Goal: Book appointment/travel/reservation

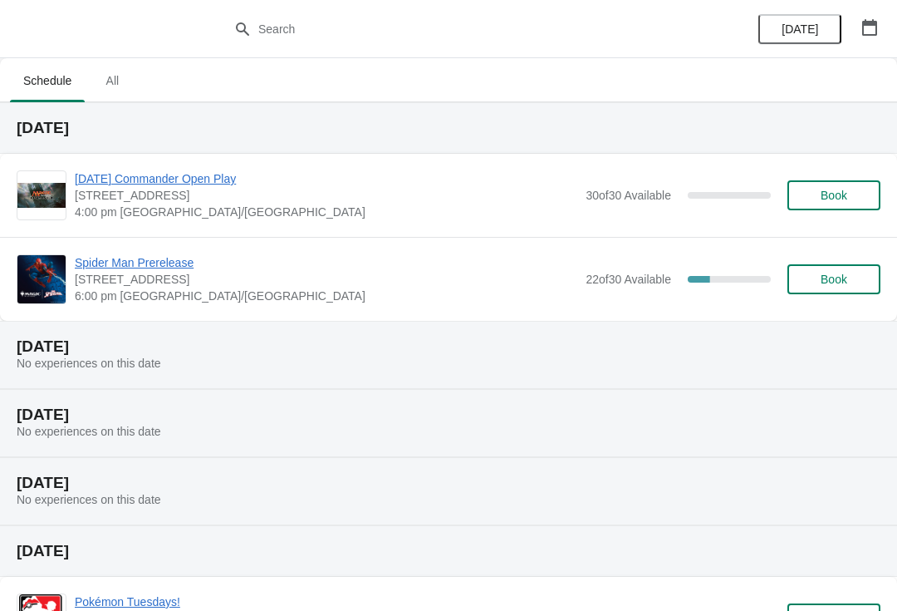
click at [824, 279] on span "Book" at bounding box center [834, 278] width 27 height 13
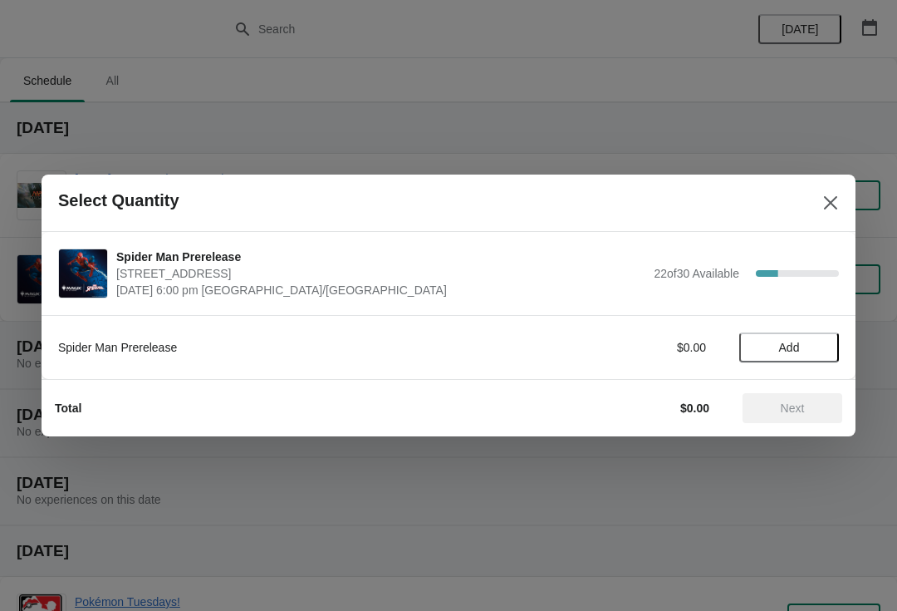
click at [768, 371] on div "Spider Man Prerelease $0.00 Add" at bounding box center [449, 347] width 814 height 64
click at [789, 345] on span "Add" at bounding box center [789, 347] width 21 height 13
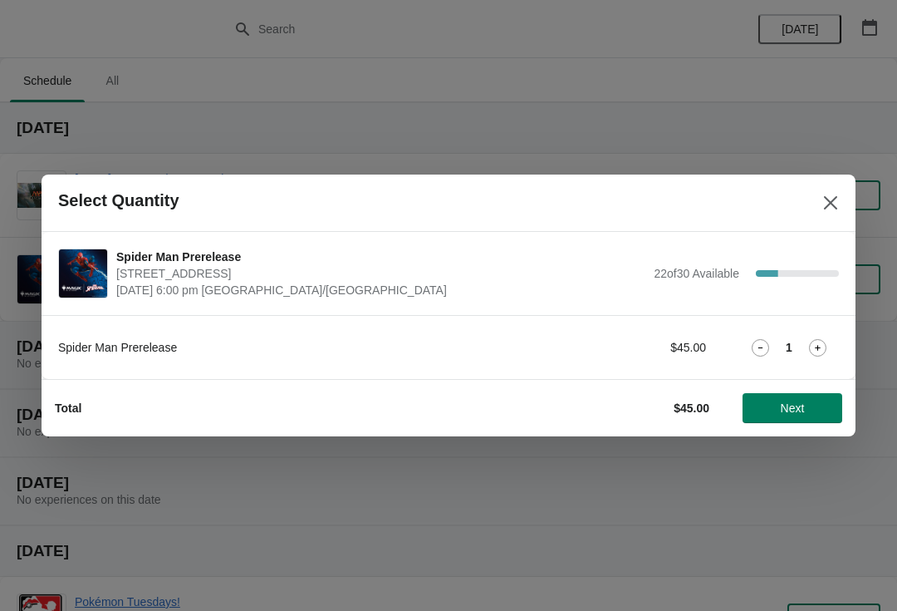
click at [807, 411] on span "Next" at bounding box center [792, 407] width 73 height 13
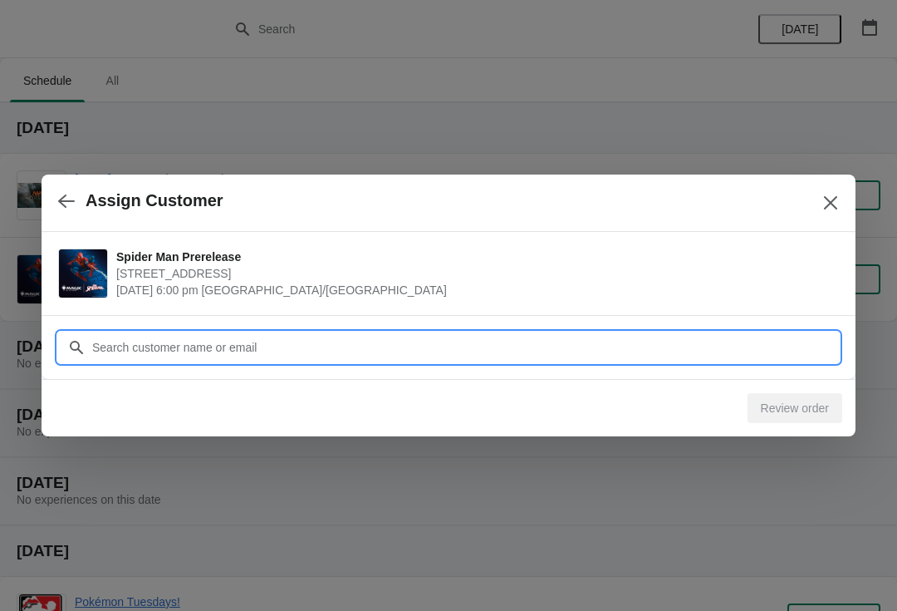
click at [235, 333] on input "Customer" at bounding box center [465, 347] width 748 height 30
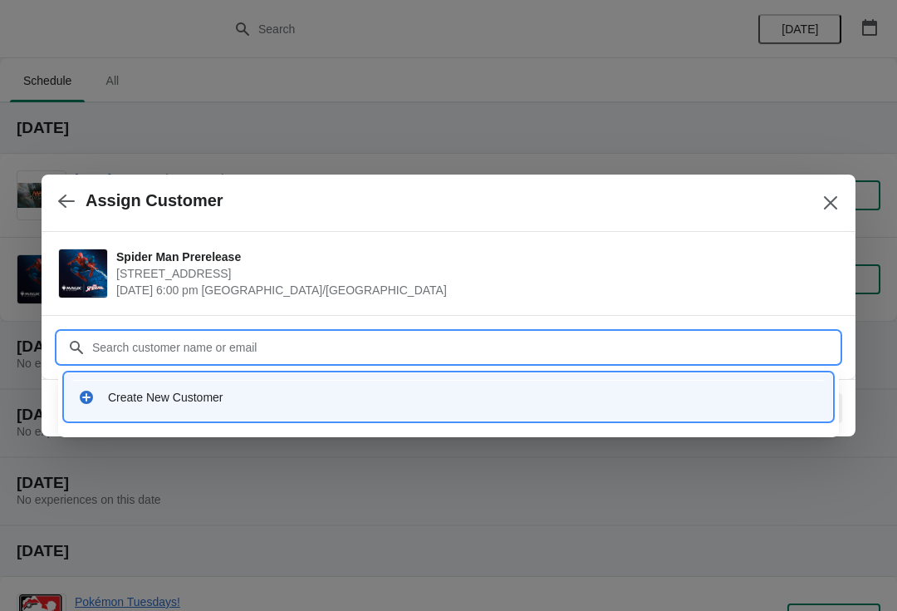
click at [134, 397] on div "Create New Customer" at bounding box center [463, 397] width 711 height 17
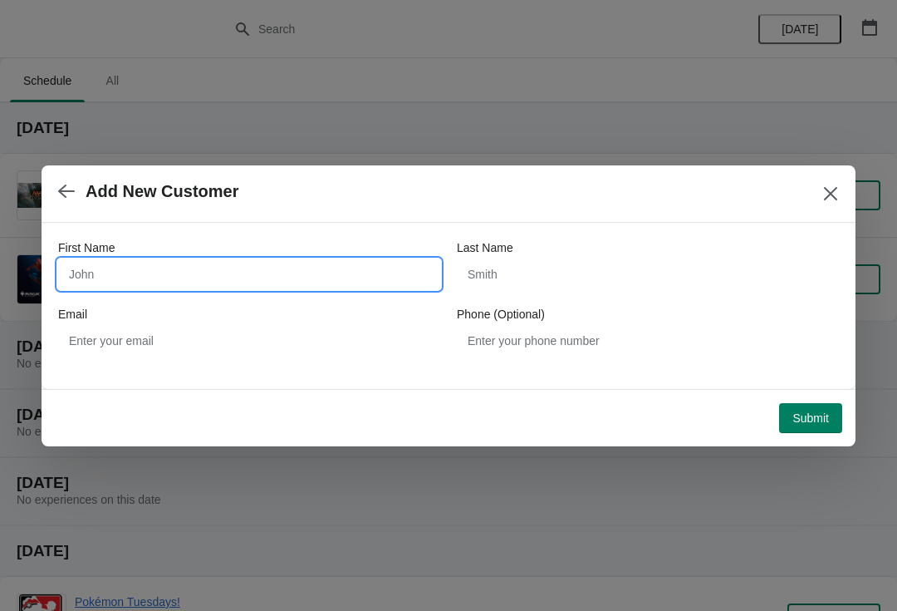
click at [218, 263] on input "First Name" at bounding box center [249, 274] width 382 height 30
type input "Ben"
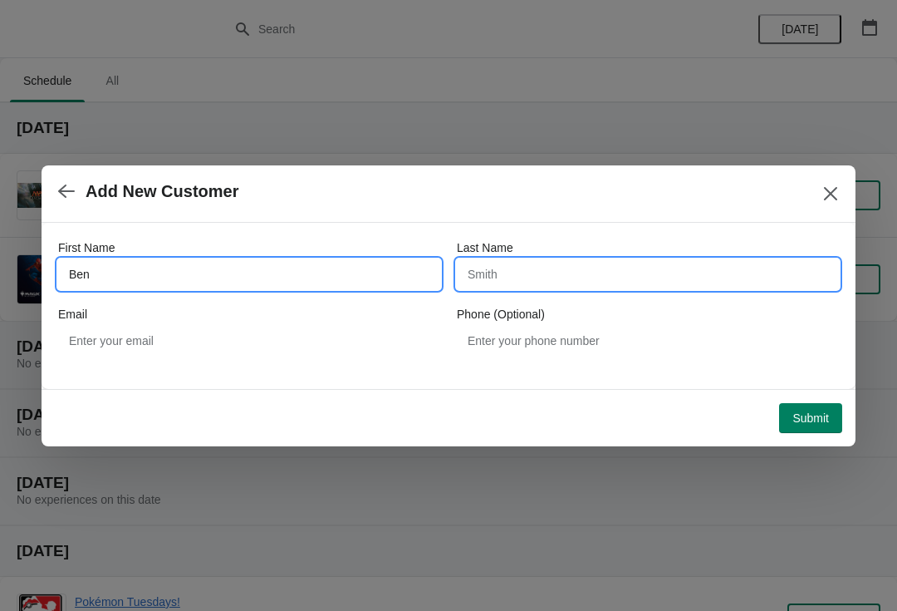
click at [625, 267] on input "Last Name" at bounding box center [648, 274] width 382 height 30
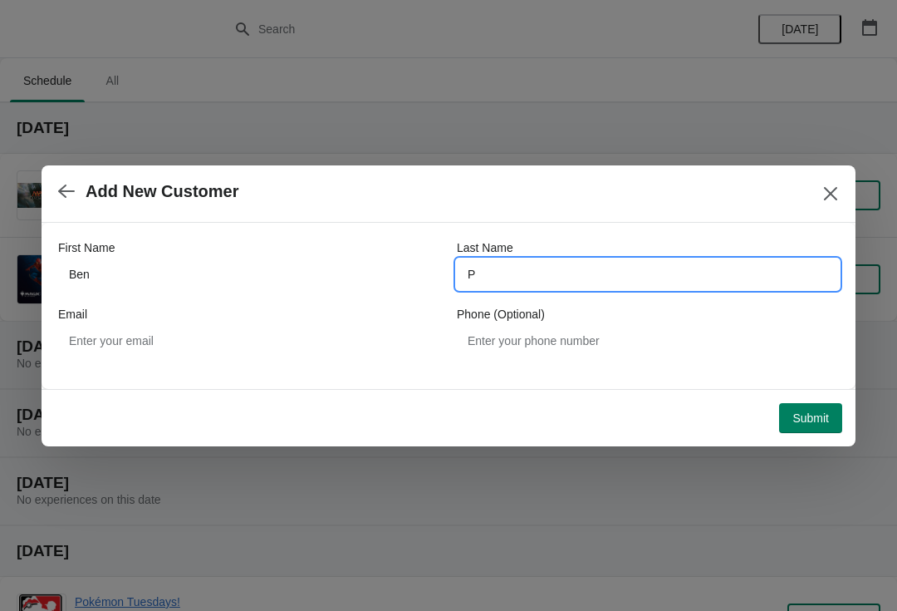
type input "P"
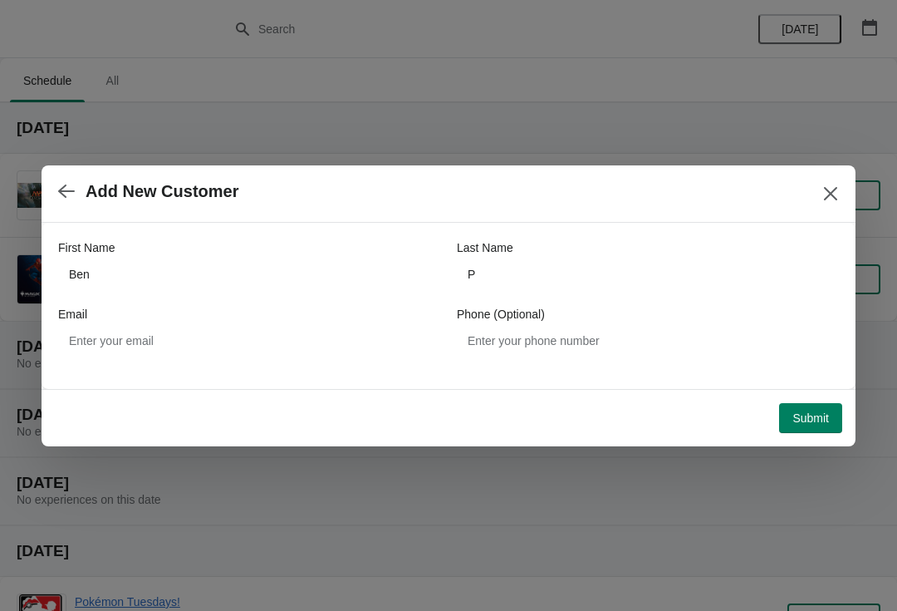
click at [818, 428] on button "Submit" at bounding box center [810, 418] width 63 height 30
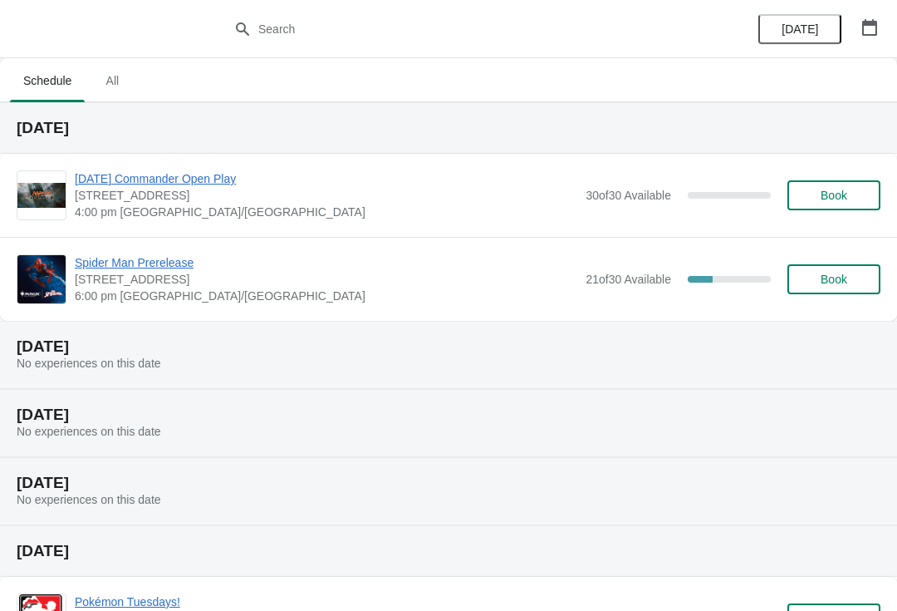
click at [835, 276] on span "Book" at bounding box center [834, 278] width 27 height 13
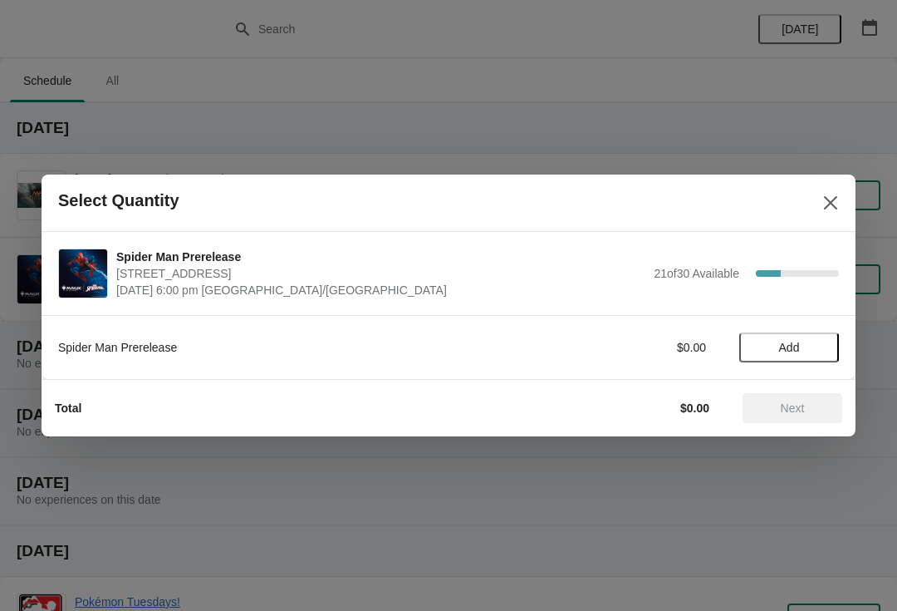
click at [780, 346] on span "Add" at bounding box center [789, 347] width 21 height 13
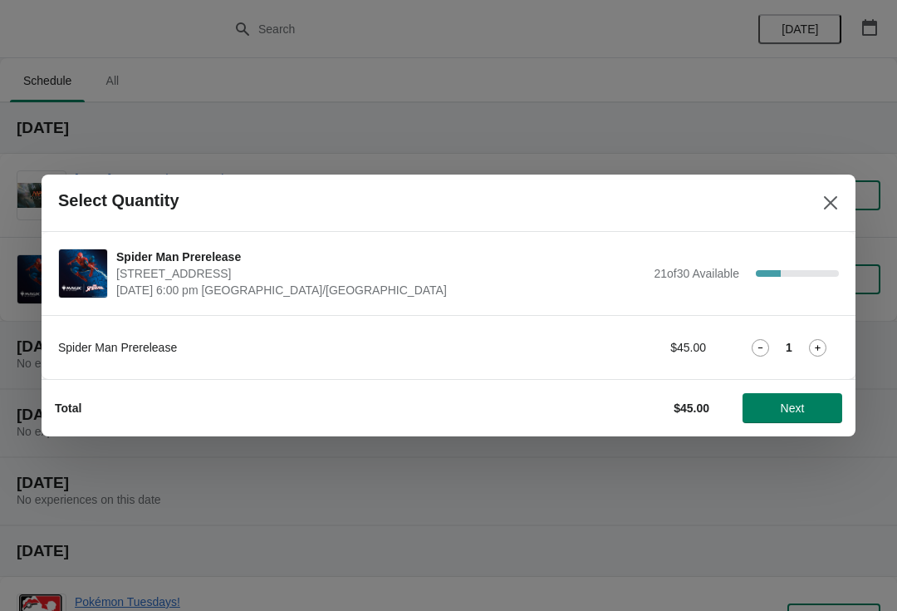
click at [796, 405] on span "Next" at bounding box center [793, 407] width 24 height 13
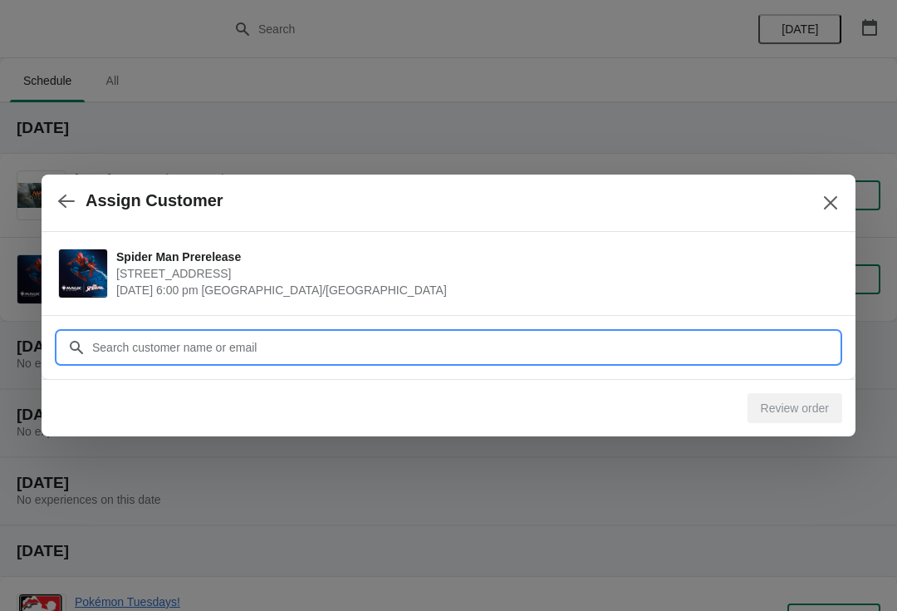
click at [370, 345] on input "Customer" at bounding box center [465, 347] width 748 height 30
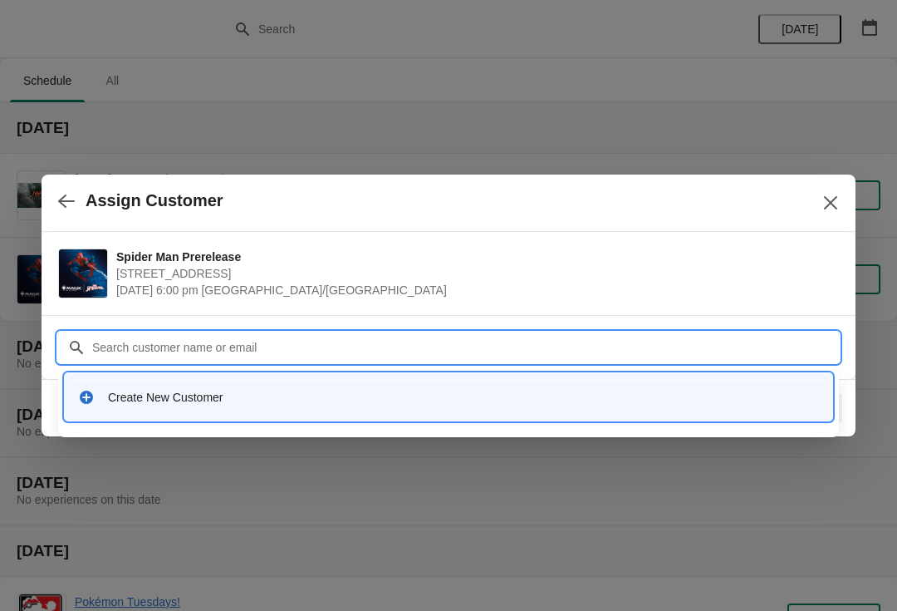
click at [173, 398] on div "Create New Customer" at bounding box center [463, 397] width 711 height 17
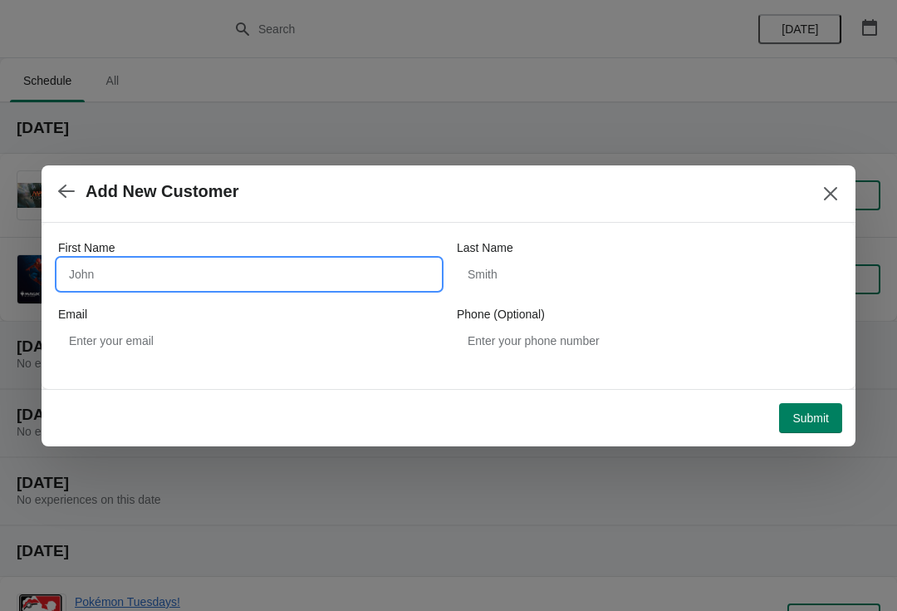
click at [106, 264] on input "First Name" at bounding box center [249, 274] width 382 height 30
type input "Erik"
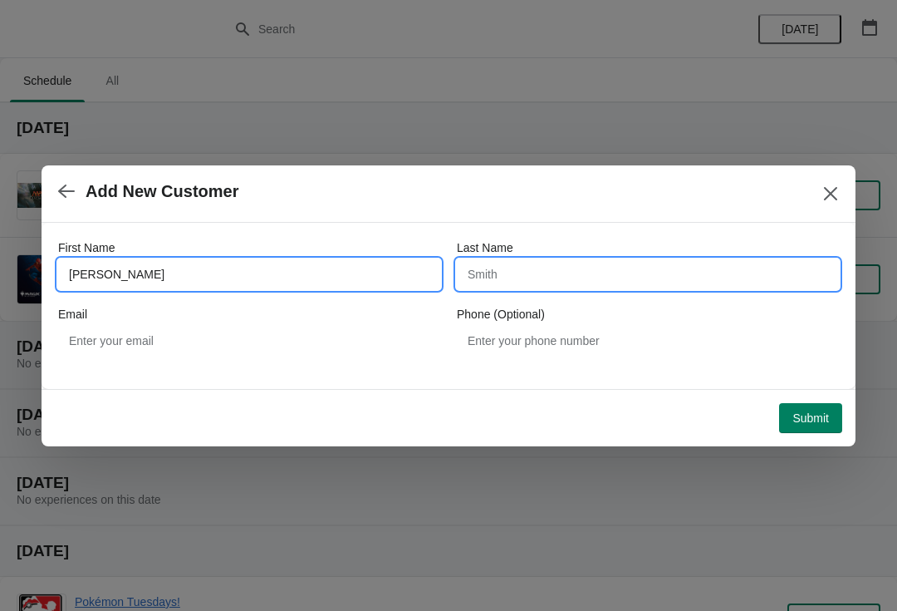
click at [573, 264] on input "Last Name" at bounding box center [648, 274] width 382 height 30
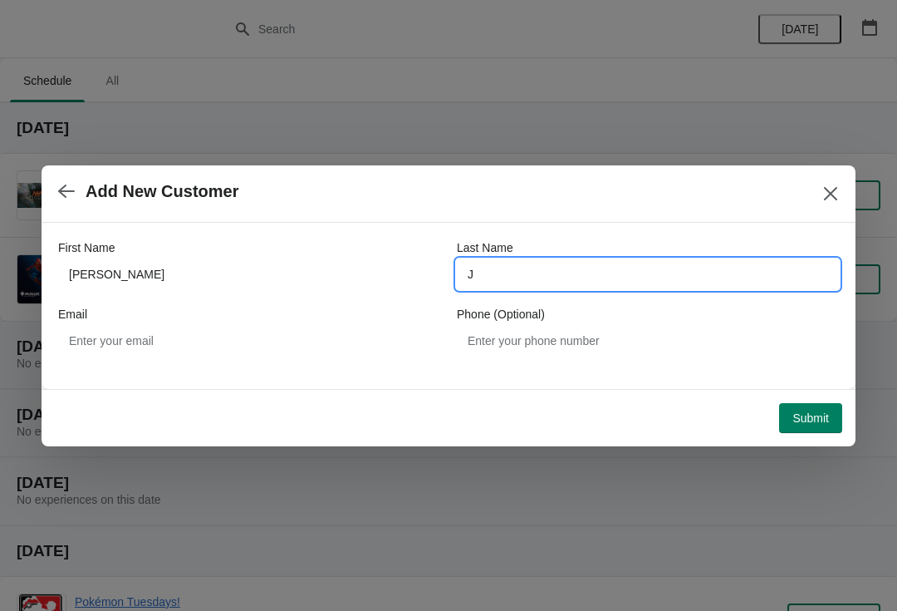
type input "J"
click at [816, 407] on button "Submit" at bounding box center [810, 418] width 63 height 30
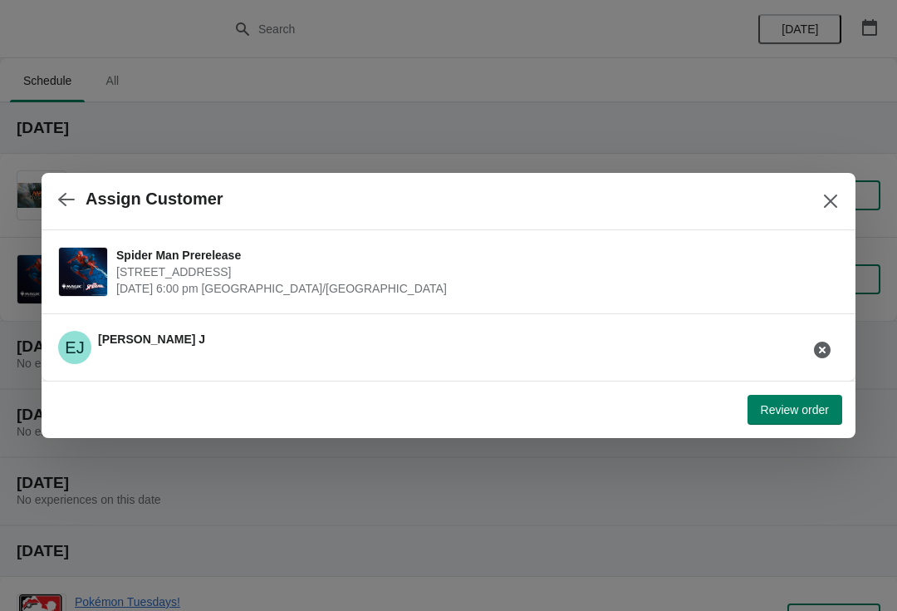
click at [800, 405] on span "Review order" at bounding box center [795, 409] width 68 height 13
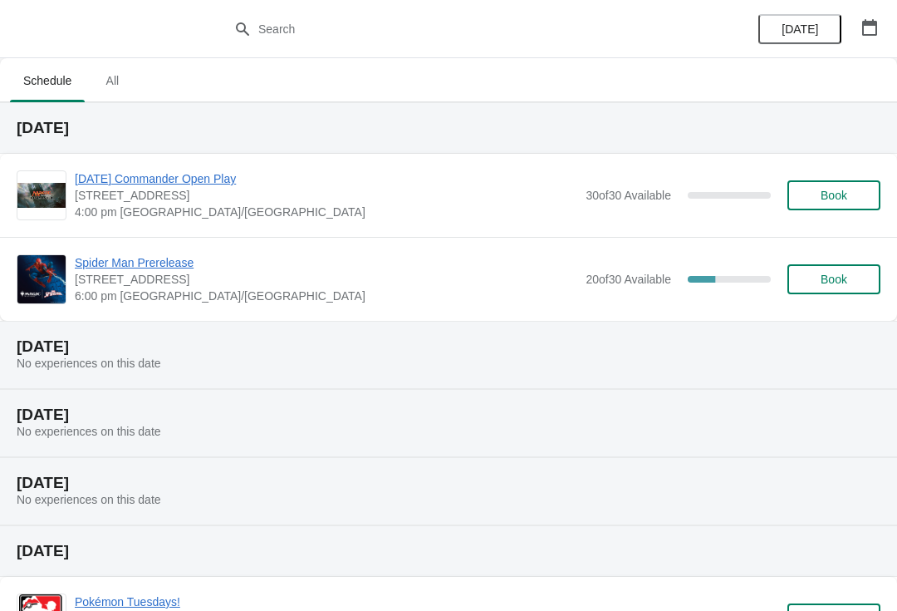
click at [515, 267] on span "Spider Man Prerelease" at bounding box center [326, 262] width 503 height 17
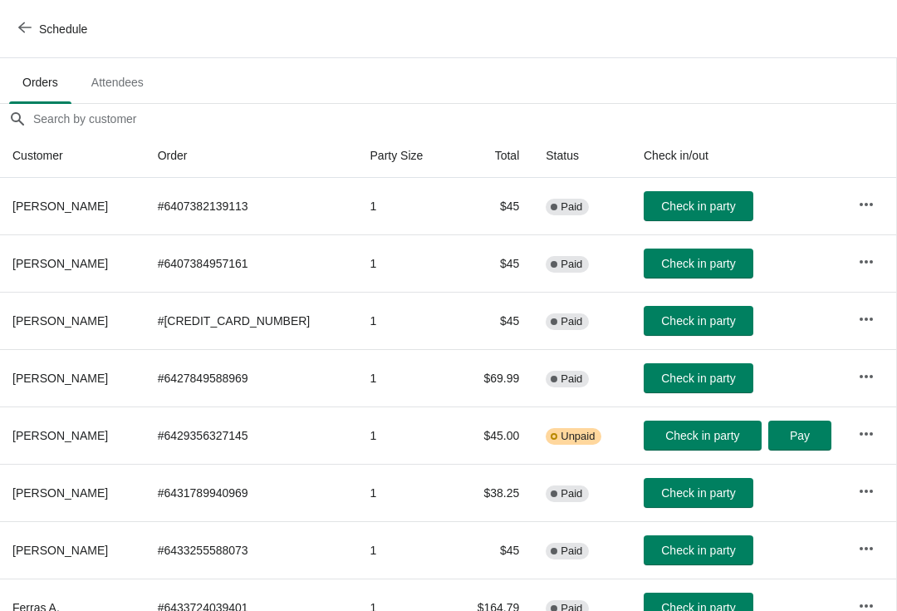
scroll to position [99, 1]
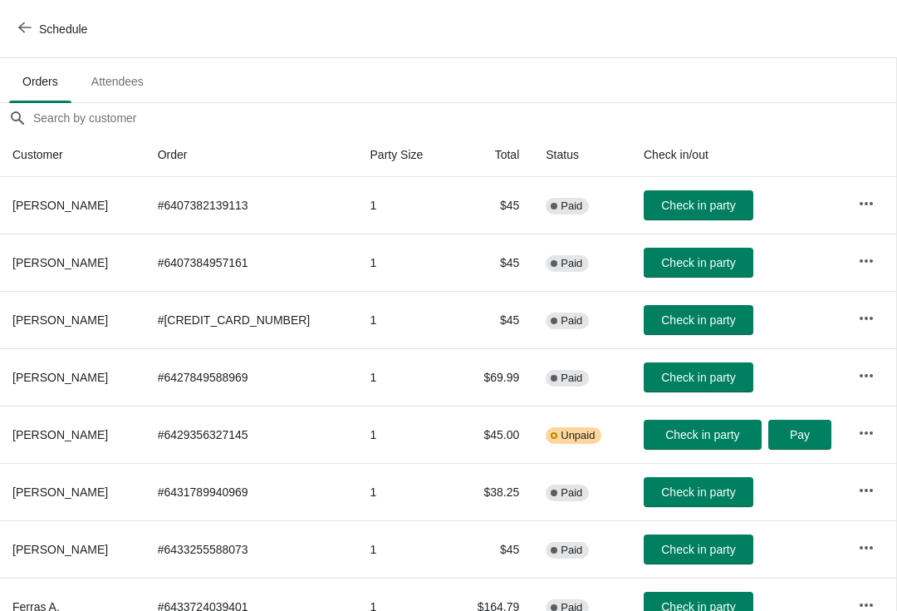
click at [711, 432] on span "Check in party" at bounding box center [702, 434] width 74 height 13
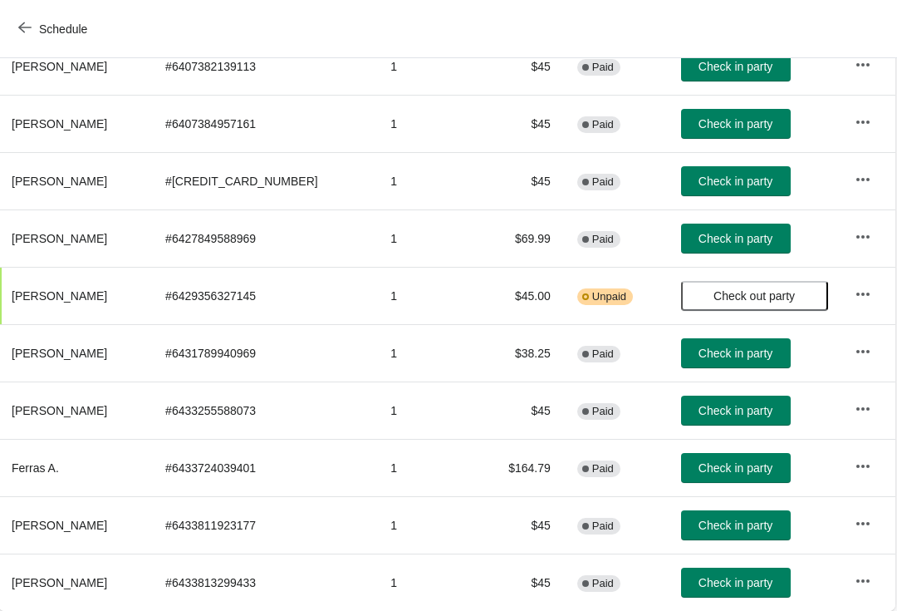
scroll to position [238, 1]
click at [738, 513] on button "Check in party" at bounding box center [737, 525] width 110 height 30
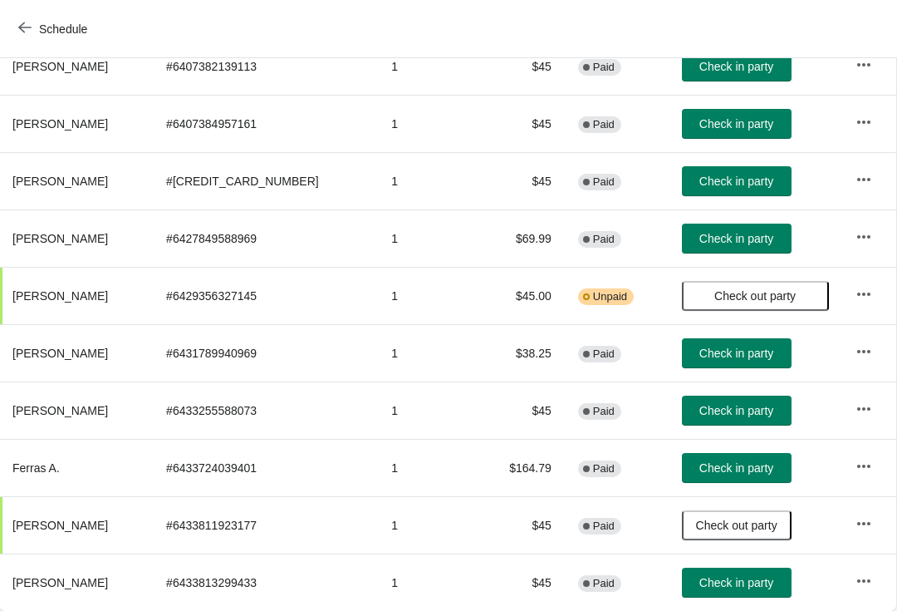
click at [750, 591] on button "Check in party" at bounding box center [737, 582] width 110 height 30
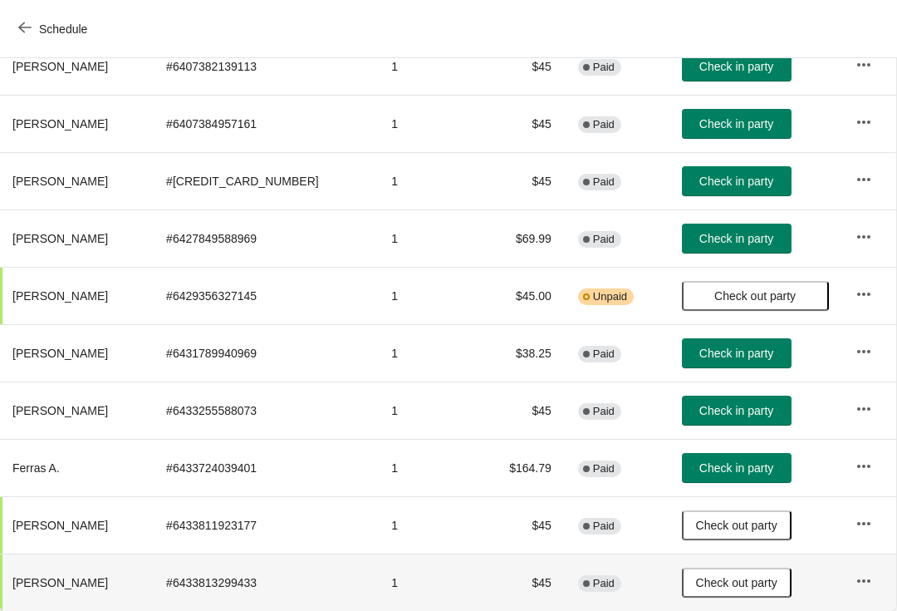
click at [733, 357] on span "Check in party" at bounding box center [736, 352] width 74 height 13
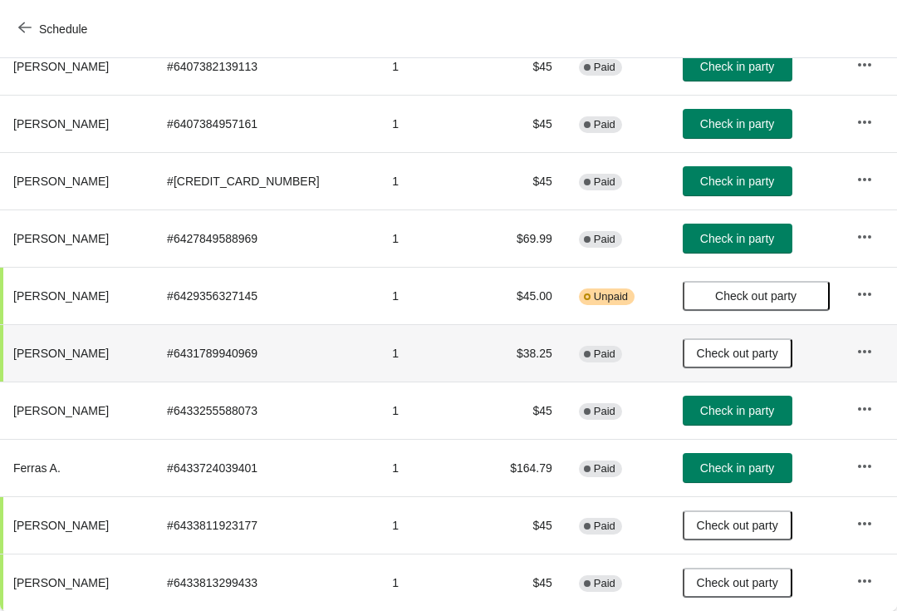
scroll to position [238, 0]
click at [734, 239] on span "Check in party" at bounding box center [737, 238] width 74 height 13
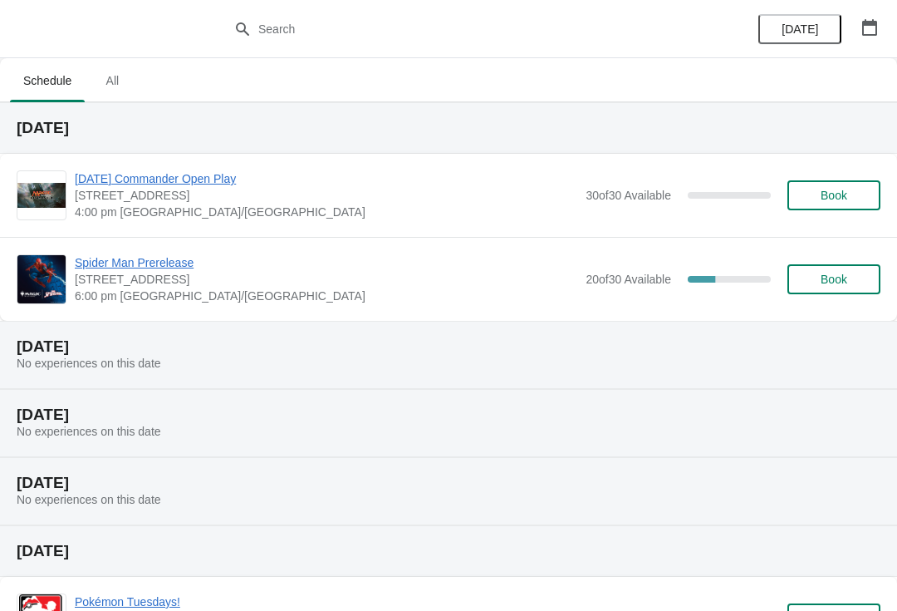
click at [542, 297] on span "6:00 pm [GEOGRAPHIC_DATA]/[GEOGRAPHIC_DATA]" at bounding box center [326, 295] width 503 height 17
click at [408, 297] on span "6:00 pm [GEOGRAPHIC_DATA]/[GEOGRAPHIC_DATA]" at bounding box center [326, 295] width 503 height 17
click at [822, 285] on span "Book" at bounding box center [834, 278] width 27 height 13
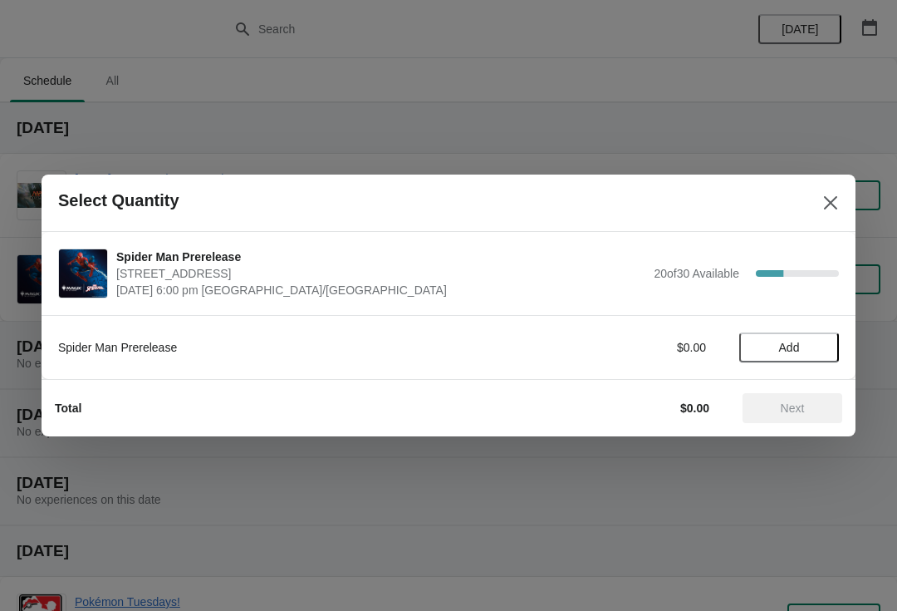
click at [851, 193] on div "Select Quantity" at bounding box center [449, 202] width 814 height 57
click at [817, 199] on button "Close" at bounding box center [831, 203] width 30 height 30
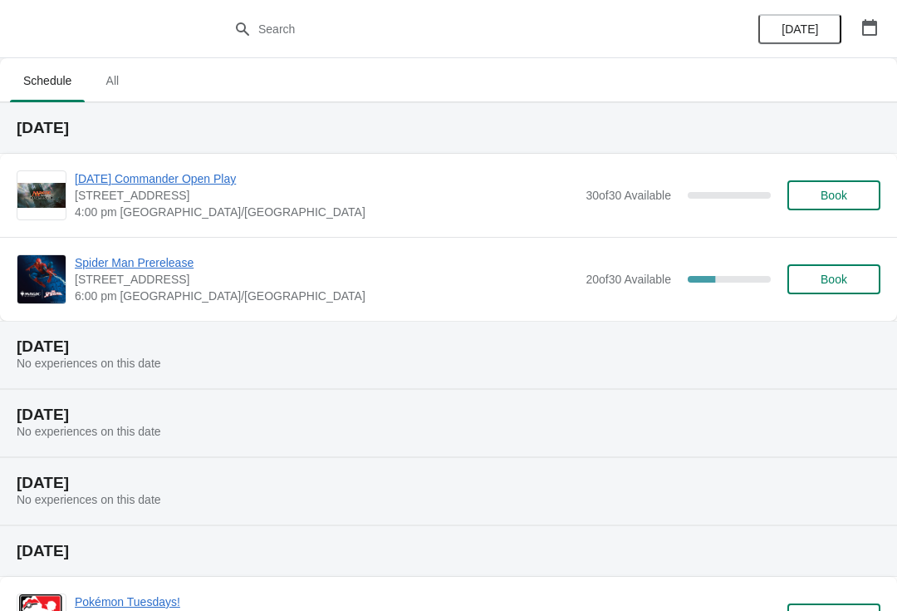
click at [100, 260] on span "Spider Man Prerelease" at bounding box center [326, 262] width 503 height 17
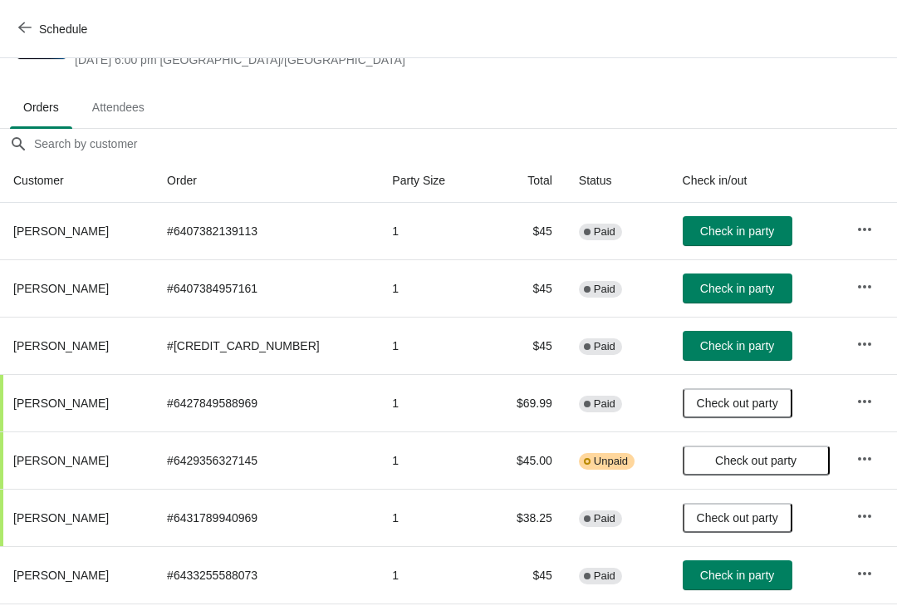
scroll to position [69, 0]
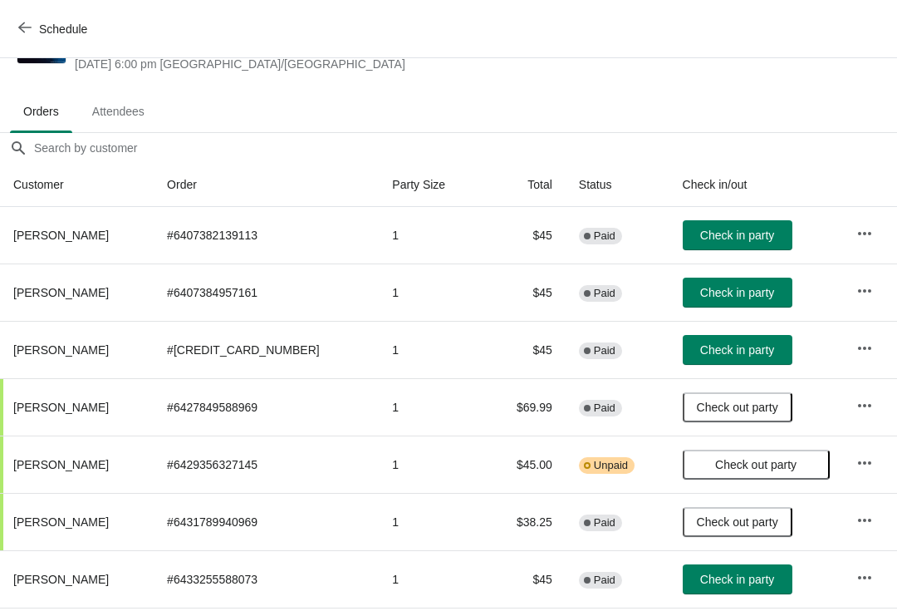
click at [725, 351] on span "Check in party" at bounding box center [737, 349] width 74 height 13
click at [707, 295] on span "Check in party" at bounding box center [737, 292] width 74 height 13
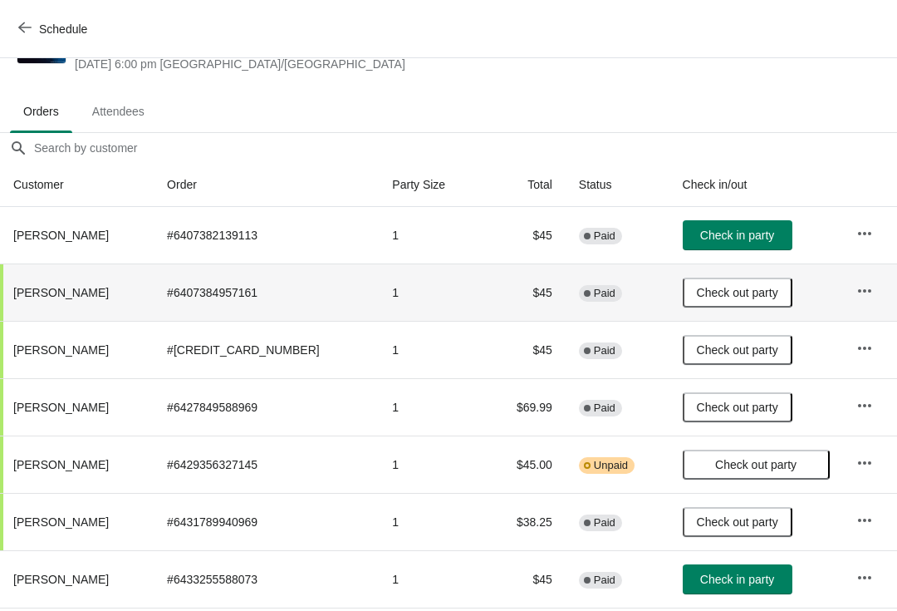
click at [712, 238] on span "Check in party" at bounding box center [737, 234] width 74 height 13
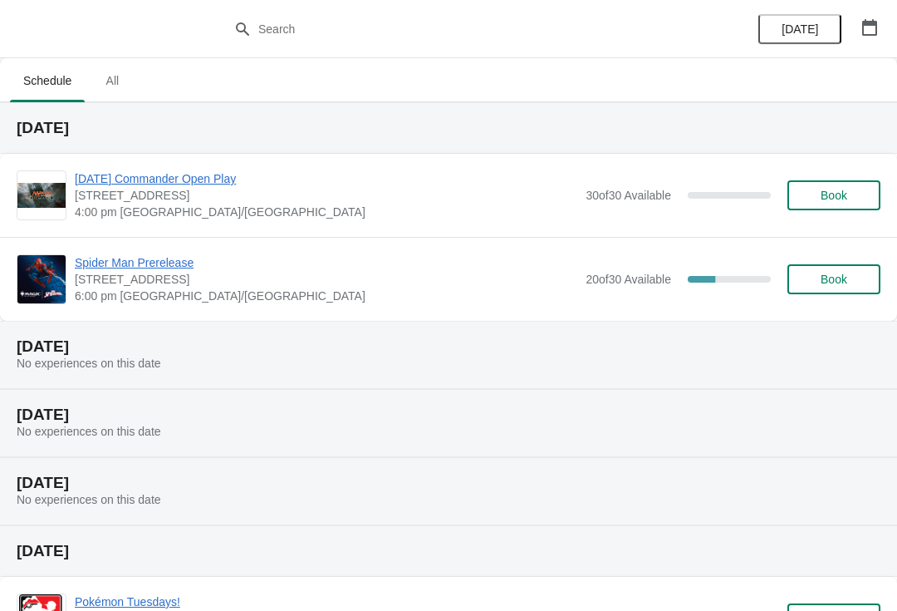
click at [840, 280] on span "Book" at bounding box center [834, 278] width 27 height 13
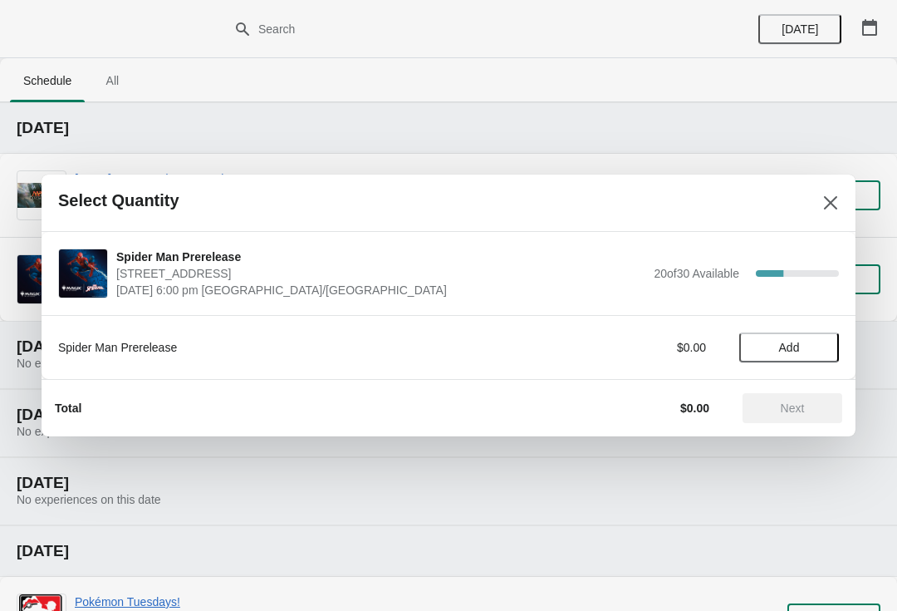
click at [804, 351] on span "Add" at bounding box center [789, 347] width 70 height 13
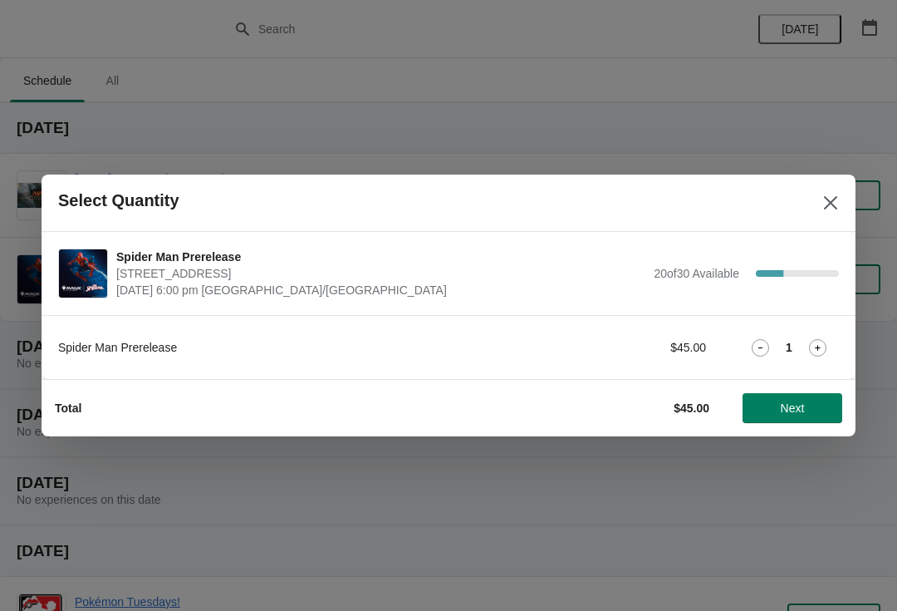
click at [798, 410] on span "Next" at bounding box center [793, 407] width 24 height 13
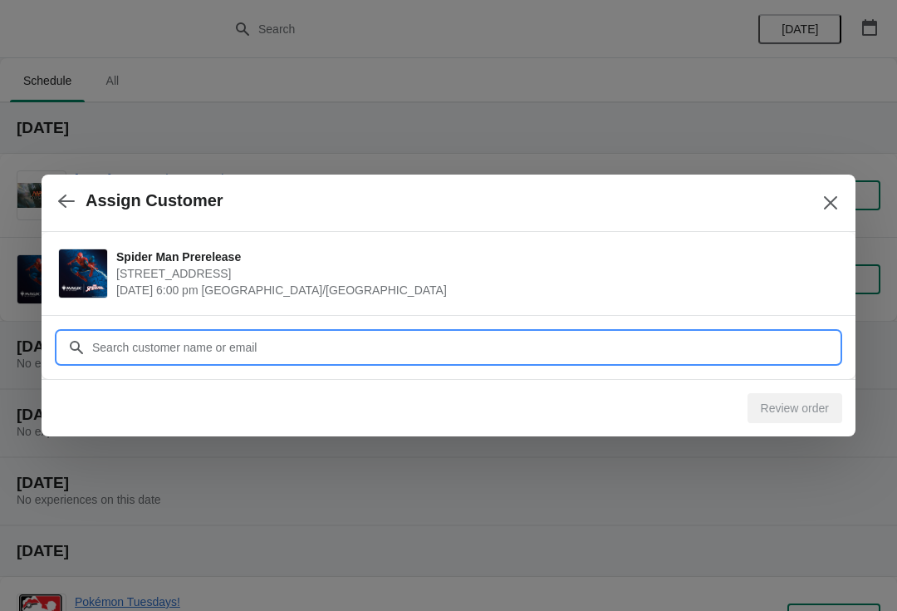
click at [274, 342] on input "Customer" at bounding box center [465, 347] width 748 height 30
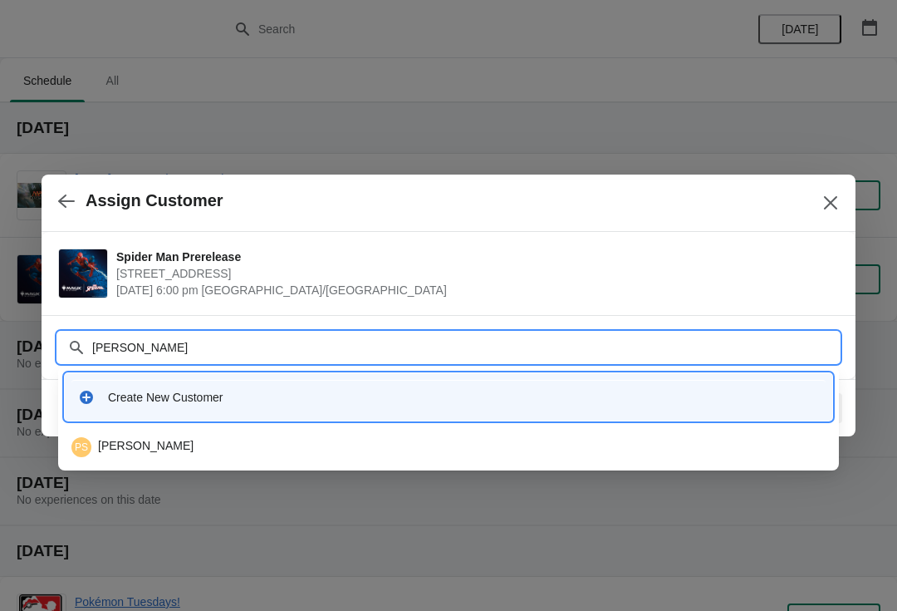
type input "[PERSON_NAME]"
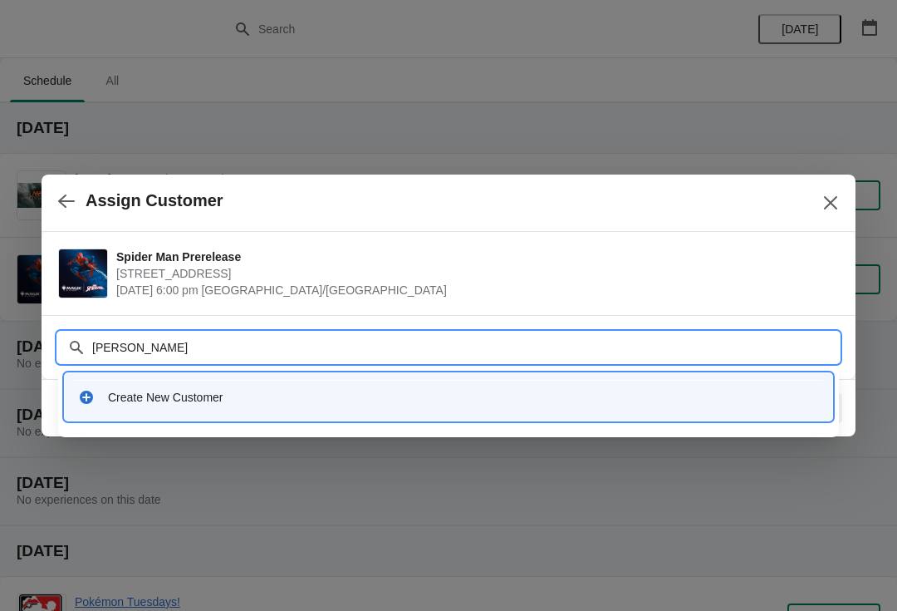
click at [521, 385] on div "Create New Customer" at bounding box center [448, 397] width 754 height 34
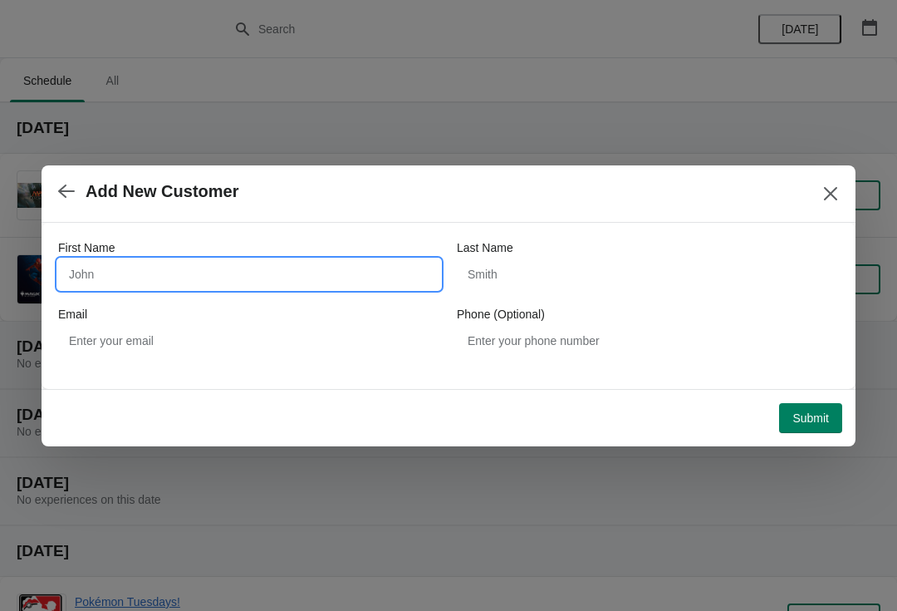
click at [201, 259] on input "First Name" at bounding box center [249, 274] width 382 height 30
type input "[PERSON_NAME]"
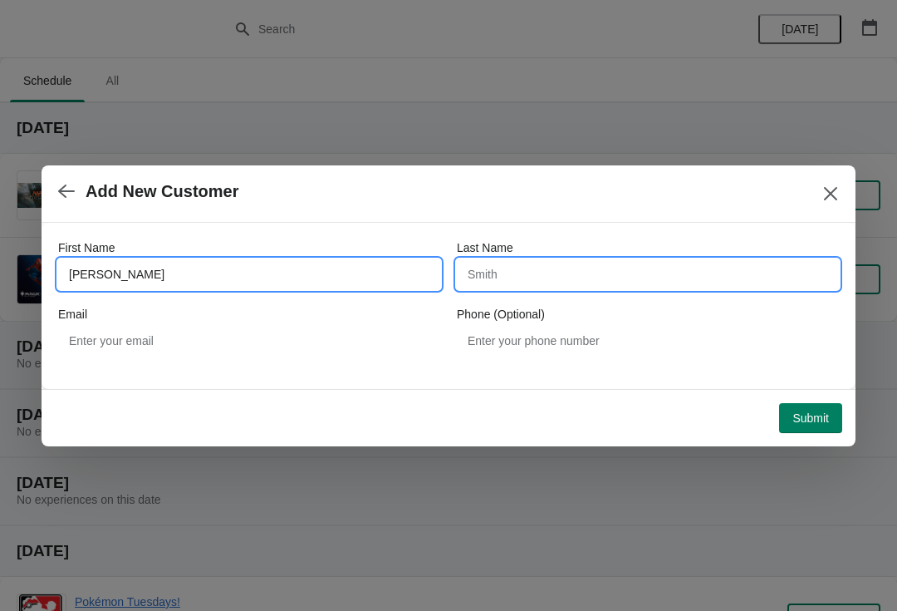
click at [520, 277] on input "Last Name" at bounding box center [648, 274] width 382 height 30
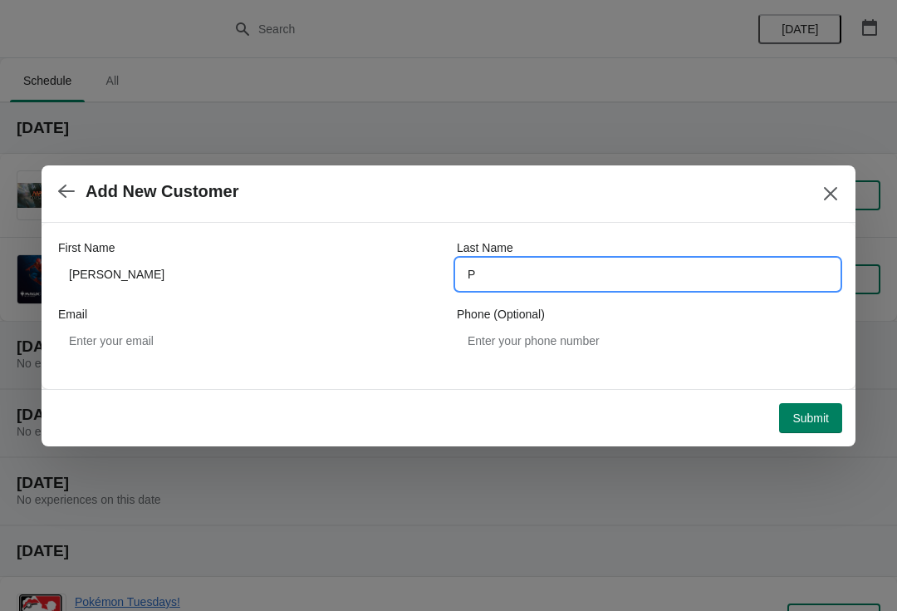
type input "P"
click at [630, 184] on span "Add New Customer" at bounding box center [428, 191] width 741 height 19
